Goal: Contribute content

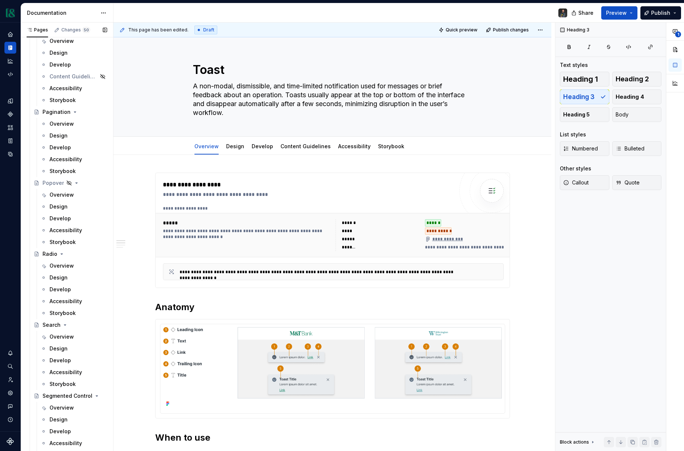
scroll to position [2241, 0]
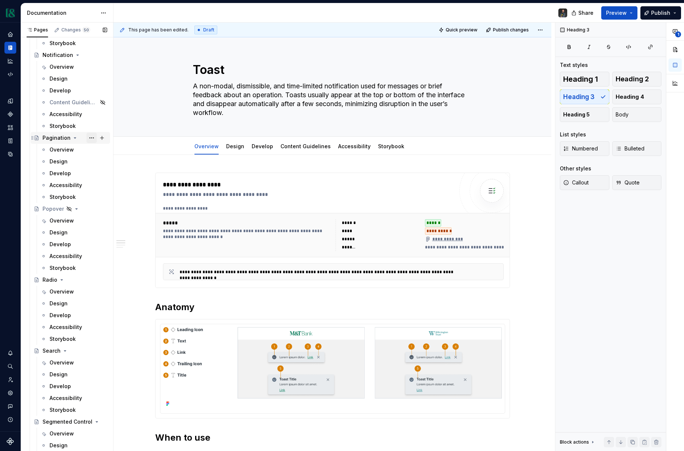
click at [88, 137] on button "Page tree" at bounding box center [92, 138] width 10 height 10
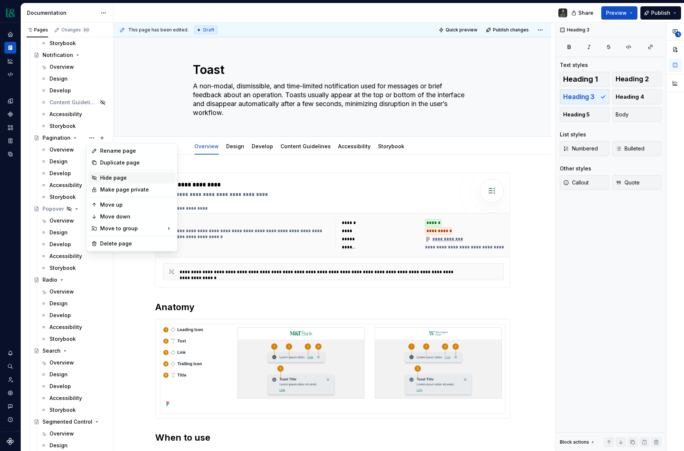
click at [118, 176] on div "Hide page" at bounding box center [136, 177] width 72 height 7
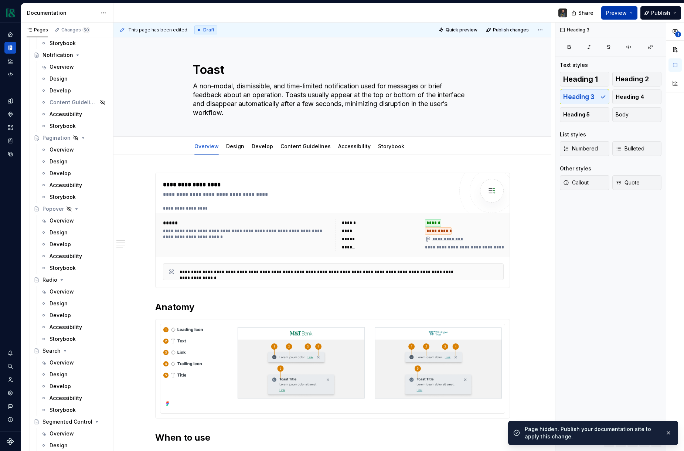
click at [628, 14] on button "Preview" at bounding box center [620, 12] width 36 height 13
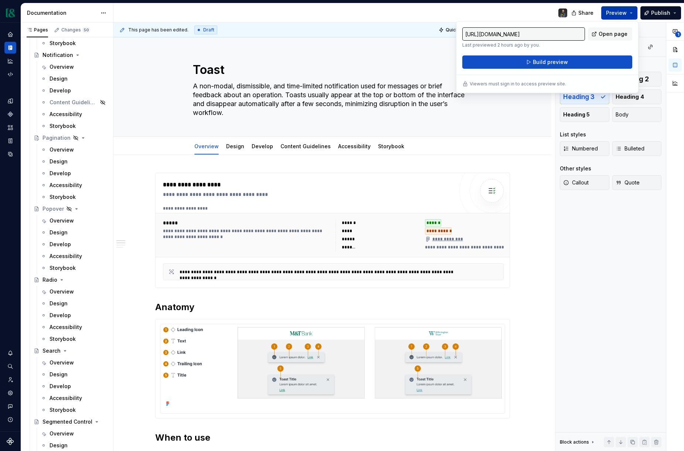
type textarea "*"
click at [669, 12] on span "Publish" at bounding box center [661, 12] width 19 height 7
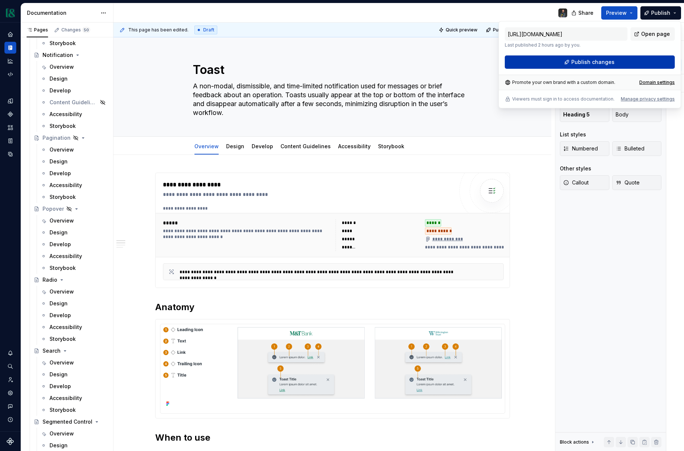
click at [583, 62] on span "Publish changes" at bounding box center [593, 61] width 43 height 7
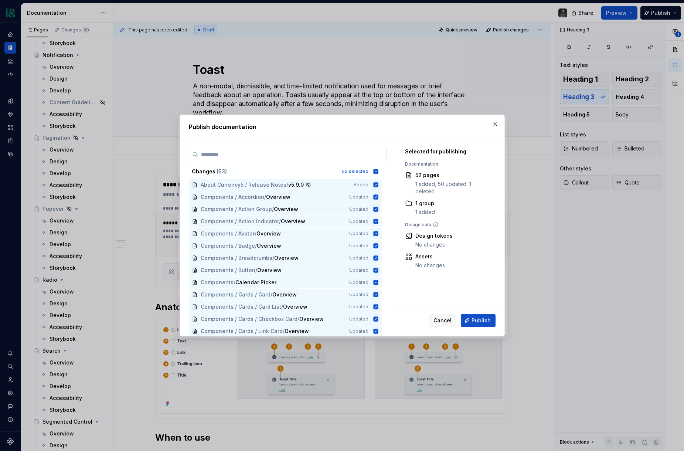
click at [368, 152] on input "search" at bounding box center [292, 154] width 189 height 7
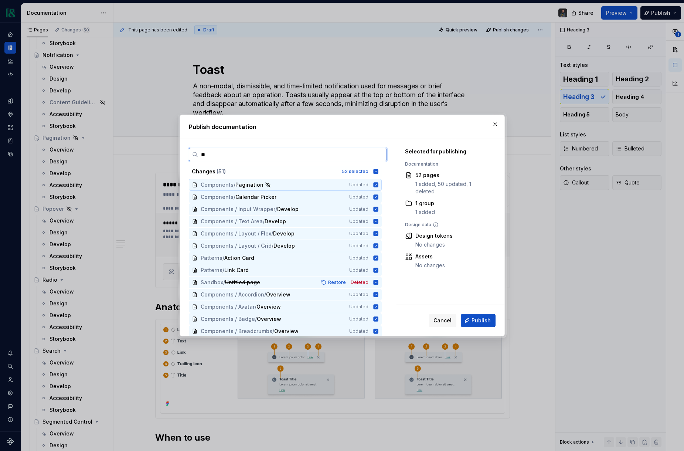
type input "***"
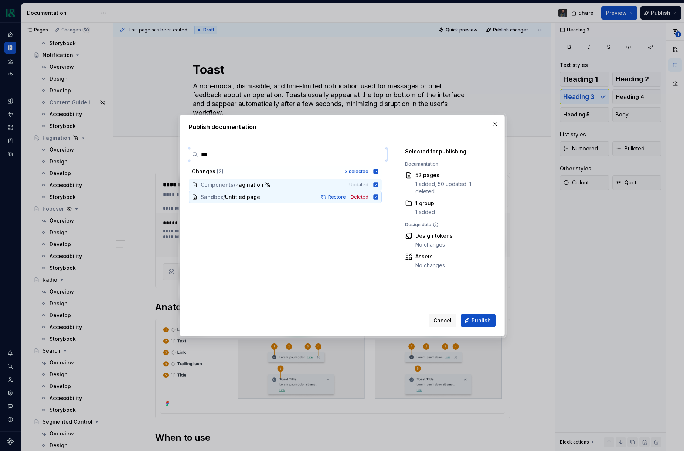
click at [378, 197] on icon at bounding box center [375, 196] width 5 height 5
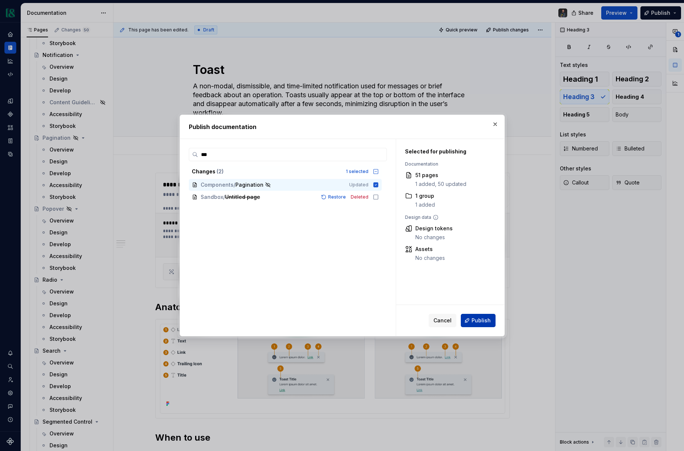
click at [476, 324] on span "Publish" at bounding box center [481, 320] width 19 height 7
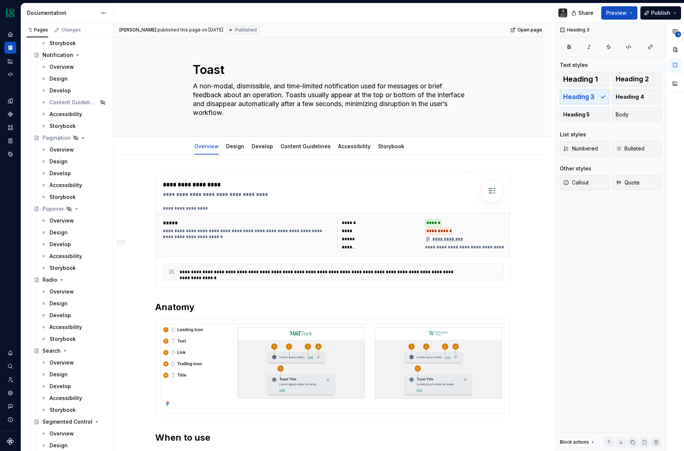
type textarea "*"
